Goal: Task Accomplishment & Management: Use online tool/utility

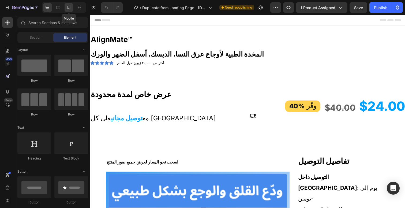
click at [68, 11] on div at bounding box center [69, 7] width 9 height 9
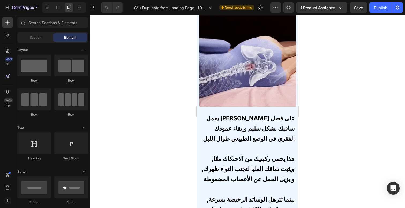
scroll to position [959, 0]
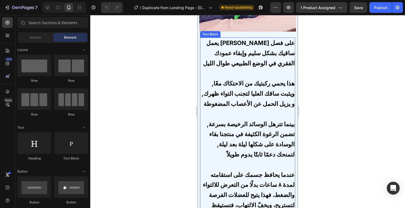
click at [242, 158] on strong "بينما تترهل الوسائد الرخيصة بسرعة, تضمن الرغوة الكثيفة في منتجنا بقاء الوسادة ع…" at bounding box center [251, 139] width 88 height 37
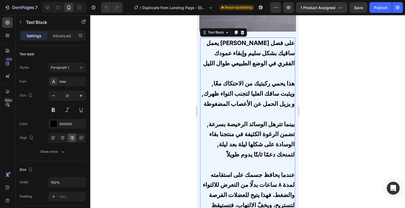
click at [222, 158] on strong "بينما تترهل الوسائد الرخيصة بسرعة, تضمن الرغوة الكثيفة في منتجنا بقاء الوسادة ع…" at bounding box center [251, 139] width 88 height 37
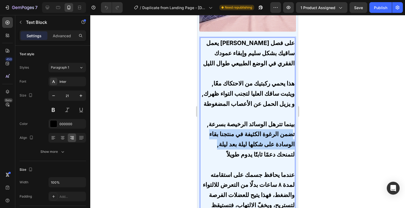
drag, startPoint x: 222, startPoint y: 161, endPoint x: 286, endPoint y: 135, distance: 69.1
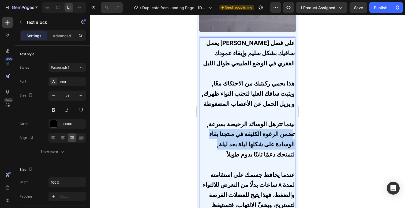
click at [285, 136] on p "بينما تترهل الوسائد الرخيصة بسرعة, تضمن الرغوة الكثيفة في منتجنا بقاء الوسادة ع…" at bounding box center [247, 144] width 95 height 51
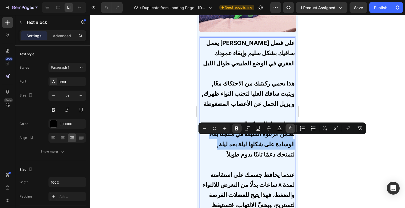
click at [288, 132] on button "color" at bounding box center [291, 129] width 10 height 10
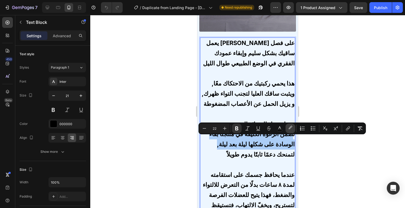
type input "000000"
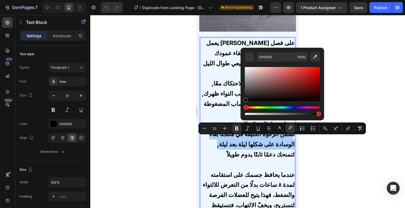
click at [305, 156] on div at bounding box center [247, 111] width 315 height 193
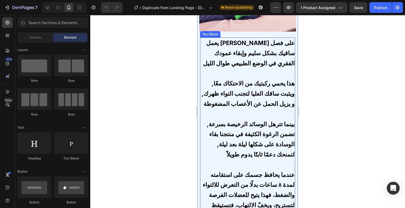
click at [274, 151] on strong "بينما تترهل الوسائد الرخيصة بسرعة, تضمن الرغوة الكثيفة في منتجنا بقاء الوسادة ع…" at bounding box center [251, 139] width 88 height 37
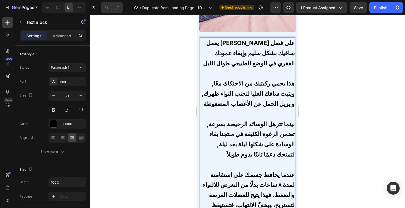
click at [290, 132] on strong "بينما تترهل الوسائد الرخيصة بسرعة, تضمن الرغوة الكثيفة في منتجنا بقاء الوسادة ع…" at bounding box center [251, 139] width 88 height 37
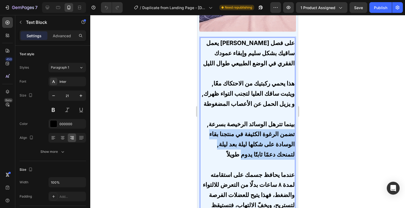
drag, startPoint x: 290, startPoint y: 132, endPoint x: 258, endPoint y: 146, distance: 34.9
click at [246, 158] on strong "بينما تترهل الوسائد الرخيصة بسرعة, تضمن الرغوة الكثيفة في منتجنا بقاء الوسادة ع…" at bounding box center [251, 139] width 88 height 37
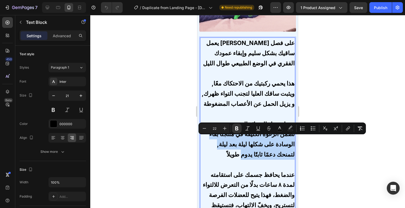
click at [277, 148] on strong "بينما تترهل الوسائد الرخيصة بسرعة, تضمن الرغوة الكثيفة في منتجنا بقاء الوسادة ع…" at bounding box center [251, 139] width 88 height 37
click at [267, 157] on strong "بينما تترهل الوسائد الرخيصة بسرعة, تضمن الرغوة الكثيفة في منتجنا بقاء الوسادة ع…" at bounding box center [251, 139] width 88 height 37
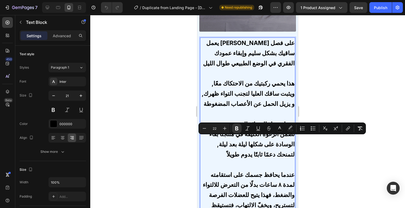
click at [224, 165] on p "بينما تترهل الوسائد الرخيصة بسرعة, تضمن الرغوة الكثيفة في منتجنا بقاء الوسادة ع…" at bounding box center [247, 144] width 95 height 51
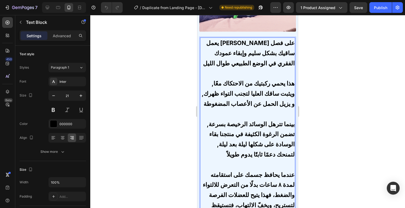
drag, startPoint x: 222, startPoint y: 162, endPoint x: 256, endPoint y: 130, distance: 46.3
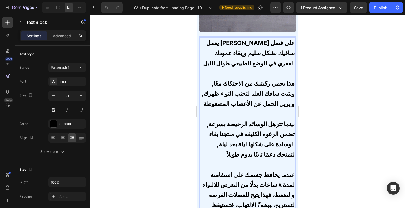
click at [256, 130] on strong "بينما تترهل الوسائد الرخيصة بسرعة, تضمن الرغوة الكثيفة في منتجنا بقاء الوسادة ع…" at bounding box center [251, 139] width 88 height 37
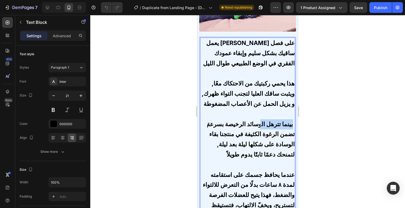
drag, startPoint x: 257, startPoint y: 132, endPoint x: 289, endPoint y: 133, distance: 31.9
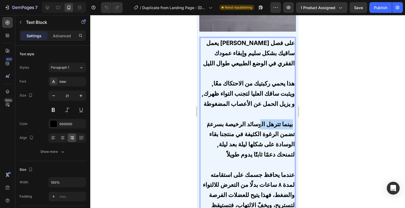
click at [289, 133] on strong "بينما تترهل الوسائد الرخيصة بسرعة, تضمن الرغوة الكثيفة في منتجنا بقاء الوسادة ع…" at bounding box center [251, 139] width 88 height 37
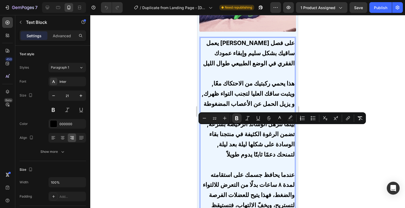
click at [262, 152] on strong "بينما تترهل الوسائد الرخيصة بسرعة, تضمن الرغوة الكثيفة في منتجنا بقاء الوسادة ع…" at bounding box center [251, 139] width 88 height 37
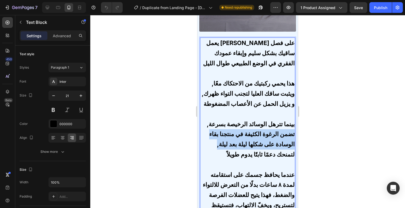
drag, startPoint x: 290, startPoint y: 131, endPoint x: 222, endPoint y: 157, distance: 73.2
click at [220, 162] on p "بينما تترهل الوسائد الرخيصة بسرعة, تضمن الرغوة الكثيفة في منتجنا بقاء الوسادة ع…" at bounding box center [247, 144] width 95 height 51
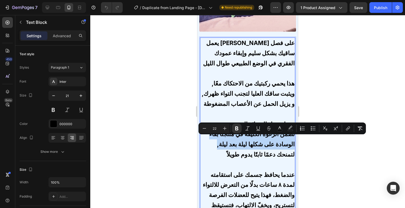
drag, startPoint x: 215, startPoint y: 159, endPoint x: 219, endPoint y: 150, distance: 9.2
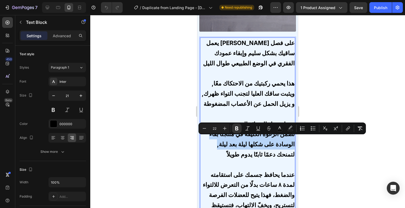
click at [215, 159] on p "بينما تترهل الوسائد الرخيصة بسرعة, تضمن الرغوة الكثيفة في منتجنا بقاء الوسادة ع…" at bounding box center [247, 144] width 95 height 51
drag, startPoint x: 290, startPoint y: 131, endPoint x: 208, endPoint y: 164, distance: 88.7
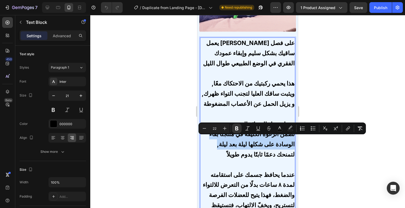
click at [206, 165] on p "بينما تترهل الوسائد الرخيصة بسرعة, تضمن الرغوة الكثيفة في منتجنا بقاء الوسادة ع…" at bounding box center [247, 144] width 95 height 51
click at [217, 164] on p "بينما تترهل الوسائد الرخيصة بسرعة, تضمن الرغوة الكثيفة في منتجنا بقاء الوسادة ع…" at bounding box center [247, 144] width 95 height 51
click at [218, 164] on p "بينما تترهل الوسائد الرخيصة بسرعة, تضمن الرغوة الكثيفة في منتجنا بقاء الوسادة ع…" at bounding box center [247, 144] width 95 height 51
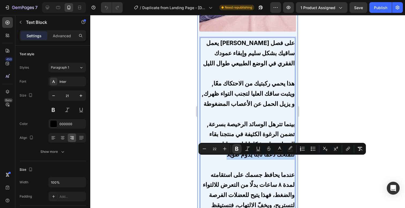
drag, startPoint x: 219, startPoint y: 164, endPoint x: 291, endPoint y: 162, distance: 72.4
click at [291, 162] on div "تخلص من الليالي المتعبة و ابدأ يومك بلا ألم Heading Image Text Block يعمل ألاين…" at bounding box center [247, 102] width 100 height 393
click at [245, 164] on p "بينما تترهل الوسائد الرخيصة بسرعة, تضمن الرغوة الكثيفة في منتجنا بقاء الوسادة ع…" at bounding box center [247, 144] width 95 height 51
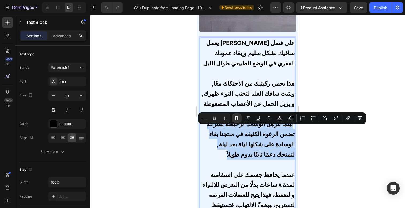
drag, startPoint x: 214, startPoint y: 170, endPoint x: 289, endPoint y: 134, distance: 82.6
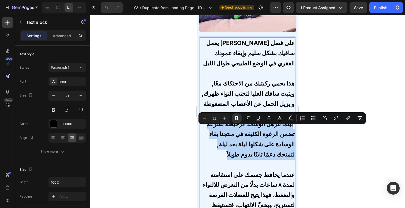
click at [289, 134] on p "بينما تترهل الوسائد الرخيصة بسرعة, تضمن الرغوة الكثيفة في منتجنا بقاء الوسادة ع…" at bounding box center [247, 144] width 95 height 51
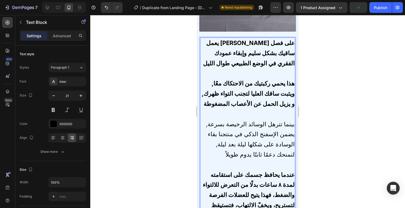
click at [260, 141] on span "بينما تترهل الوسائد الرخيصة بسرعة, يضمن الإسفنج الذكي في منتجنا بقاء الوسادة عل…" at bounding box center [250, 139] width 89 height 37
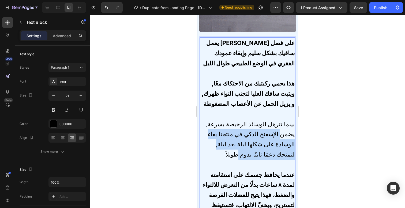
drag, startPoint x: 275, startPoint y: 162, endPoint x: 290, endPoint y: 132, distance: 33.2
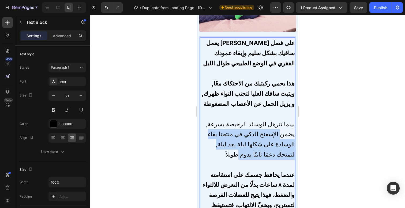
click at [290, 132] on p "بينما تترهل الوسائد الرخيصة بسرعة, يضمن الإسفنج الذكي في منتجنا بقاء الوسادة عل…" at bounding box center [247, 144] width 95 height 51
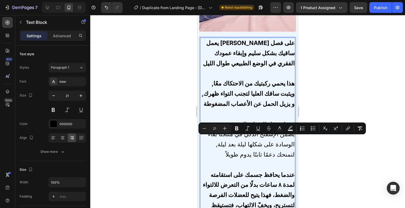
click at [272, 170] on p "بينما تترهل الوسائد الرخيصة بسرعة, يضمن الإسفنج الذكي في منتجنا بقاء الوسادة عل…" at bounding box center [247, 144] width 95 height 51
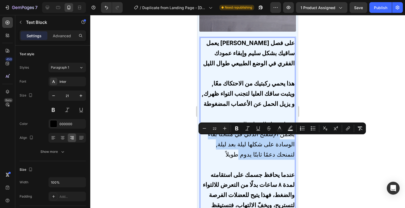
drag, startPoint x: 280, startPoint y: 163, endPoint x: 291, endPoint y: 131, distance: 34.3
click at [291, 131] on div "يعمل ألاين ميت™ على فصل ساقيك بشكل سليم وإبقاء عمودك الفقري في الوضع الطبيعي طو…" at bounding box center [247, 140] width 95 height 204
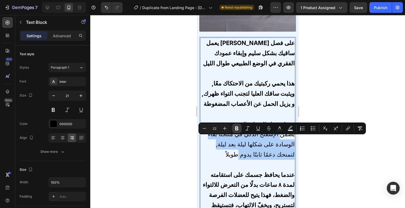
click at [238, 126] on icon "Editor contextual toolbar" at bounding box center [236, 128] width 5 height 5
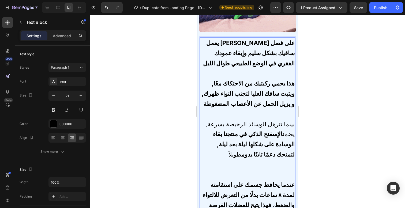
drag, startPoint x: 222, startPoint y: 161, endPoint x: 236, endPoint y: 163, distance: 14.8
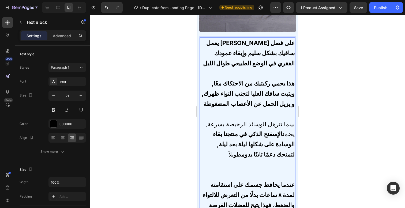
click at [236, 163] on p "بينما تترهل الوسائد الرخيصة بسرعة, يضمن الإسفنج الذكي في منتجنا بقاء الوسادة عل…" at bounding box center [247, 149] width 95 height 61
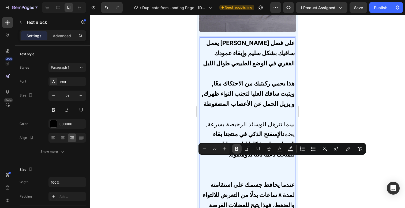
click at [238, 149] on icon "Editor contextual toolbar" at bounding box center [236, 148] width 5 height 5
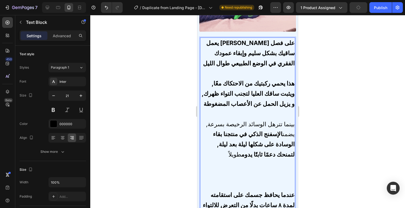
click at [238, 149] on strong "الإسفنج الذكي في منتجنا بقاء الوسادة على شكلها ليلة بعد ليلة, لتمنحك دعمًا ثابت…" at bounding box center [254, 144] width 82 height 27
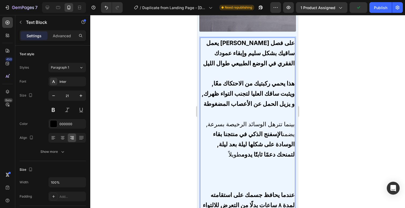
drag, startPoint x: 221, startPoint y: 160, endPoint x: 238, endPoint y: 162, distance: 17.8
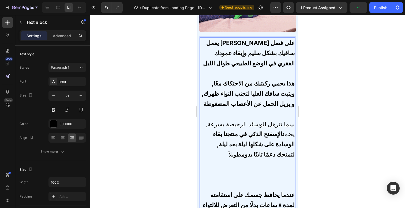
click at [238, 162] on p "بينما تترهل الوسائد الرخيصة بسرعة, يضمن الإسفنج الذكي في منتجنا بقاء الوسادة عل…" at bounding box center [247, 154] width 95 height 71
click at [221, 166] on p "بينما تترهل الوسائد الرخيصة بسرعة, يضمن الإسفنج الذكي في منتجنا بقاء الوسادة عل…" at bounding box center [247, 154] width 95 height 71
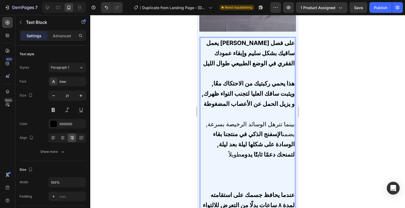
drag, startPoint x: 225, startPoint y: 162, endPoint x: 234, endPoint y: 162, distance: 9.7
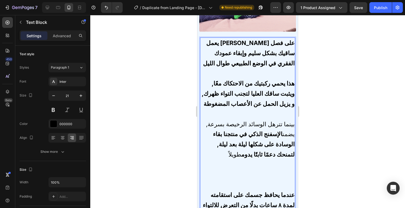
click at [234, 162] on p "بينما تترهل الوسائد الرخيصة بسرعة, يضمن الإسفنج الذكي في منتجنا بقاء الوسادة عل…" at bounding box center [247, 154] width 95 height 71
click at [228, 158] on span "بينما تترهل الوسائد الرخيصة بسرعة, يضمن الإسفنج الذكي في منتجنا بقاء الوسادة عل…" at bounding box center [250, 139] width 89 height 37
drag, startPoint x: 219, startPoint y: 162, endPoint x: 236, endPoint y: 161, distance: 17.8
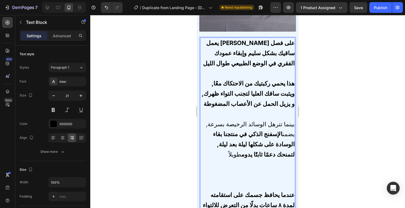
click at [236, 161] on p "بينما تترهل الوسائد الرخيصة بسرعة, يضمن الإسفنج الذكي في منتجنا بقاء الوسادة عل…" at bounding box center [247, 154] width 95 height 71
click at [315, 137] on div at bounding box center [247, 111] width 315 height 193
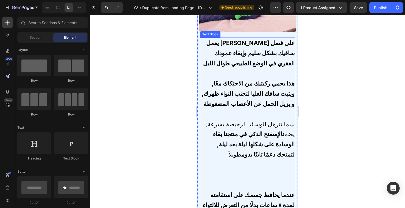
click at [258, 127] on span "بينما تترهل الوسائد الرخيصة بسرعة, يضمن الإسفنج الذكي في منتجنا بقاء الوسادة عل…" at bounding box center [250, 139] width 89 height 37
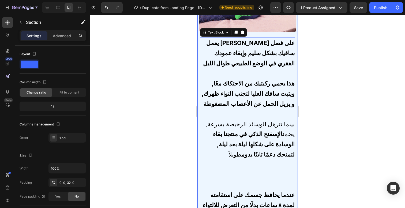
click at [198, 133] on div "تخلص من الليالي المتعبة و ابدأ يومك بلا ألم Heading Image Text Block يعمل ألاين…" at bounding box center [247, 112] width 100 height 413
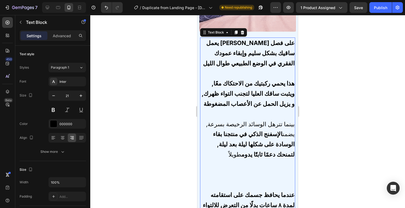
click at [212, 133] on span "بينما تترهل الوسائد الرخيصة بسرعة, يضمن الإسفنج الذكي في منتجنا بقاء الوسادة عل…" at bounding box center [250, 139] width 89 height 37
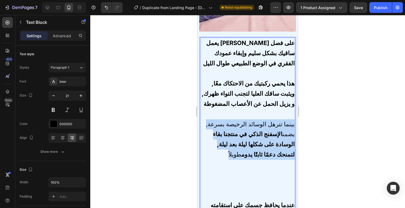
click at [212, 133] on span "بينما تترهل الوسائد الرخيصة بسرعة, يضمن الإسفنج الذكي في منتجنا بقاء الوسادة عل…" at bounding box center [250, 139] width 89 height 37
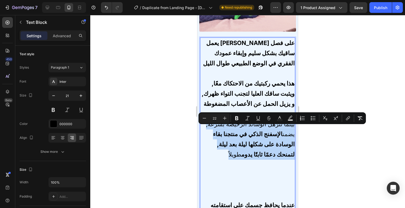
click at [212, 133] on span "بينما تترهل الوسائد الرخيصة بسرعة, يضمن الإسفنج الذكي في منتجنا بقاء الوسادة عل…" at bounding box center [250, 139] width 89 height 37
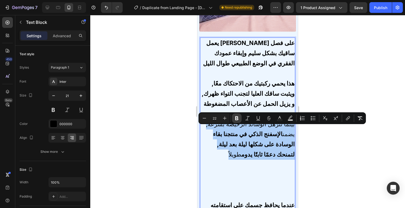
click at [238, 119] on icon "Editor contextual toolbar" at bounding box center [236, 117] width 5 height 5
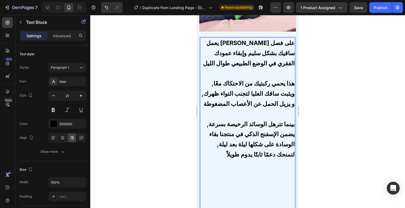
click at [326, 139] on div at bounding box center [247, 111] width 315 height 193
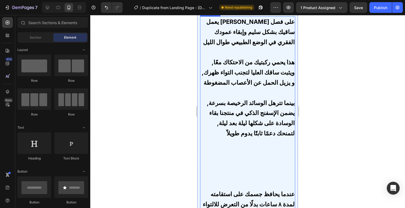
scroll to position [984, 0]
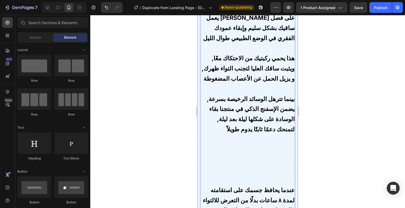
click at [245, 174] on p "بينما تترهل الوسائد الرخيصة بسرعة, يضمن الإسفنج الذكي في منتجنا بقاء الوسادة عل…" at bounding box center [247, 139] width 95 height 91
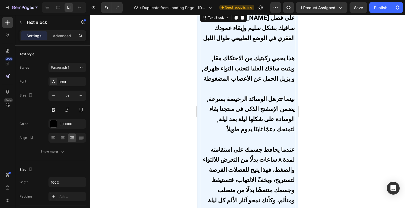
click at [333, 124] on div at bounding box center [247, 111] width 315 height 193
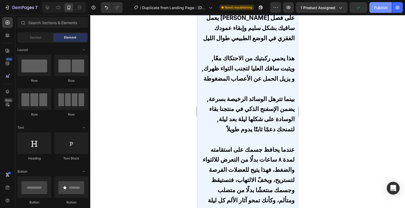
click at [376, 9] on div "Publish" at bounding box center [380, 8] width 13 height 6
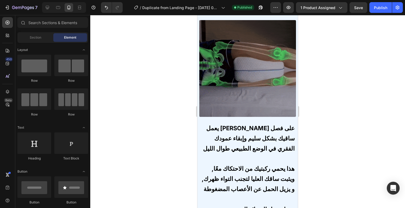
scroll to position [785, 0]
